Goal: Browse casually

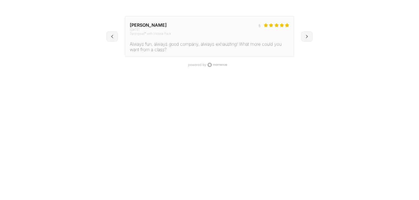
scroll to position [1557, 0]
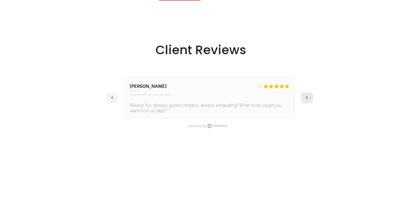
click at [307, 96] on icon at bounding box center [306, 97] width 3 height 3
click at [310, 93] on button at bounding box center [307, 98] width 12 height 11
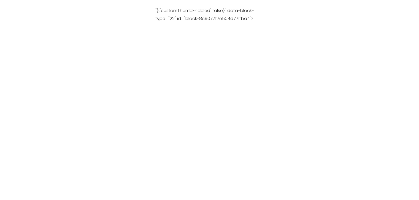
scroll to position [4391, 0]
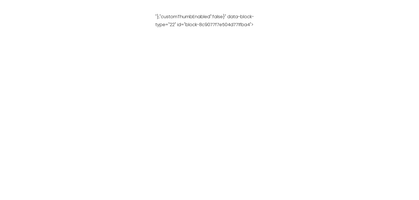
click at [334, 55] on div "Looking for the ideal gift? Give the gift of wellness.. Gifts \n \n ","resolved…" at bounding box center [209, 71] width 419 height 246
